Goal: Information Seeking & Learning: Learn about a topic

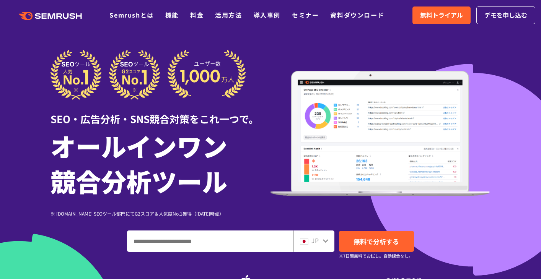
click at [249, 248] on input "ドメイン、キーワードまたはURLを入力してください" at bounding box center [210, 241] width 166 height 21
paste input "**********"
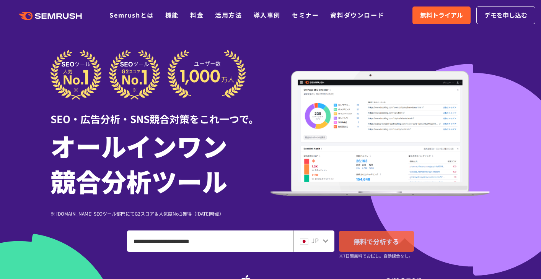
type input "**********"
click at [365, 235] on link "無料で分析する" at bounding box center [376, 241] width 75 height 21
